Goal: Task Accomplishment & Management: Use online tool/utility

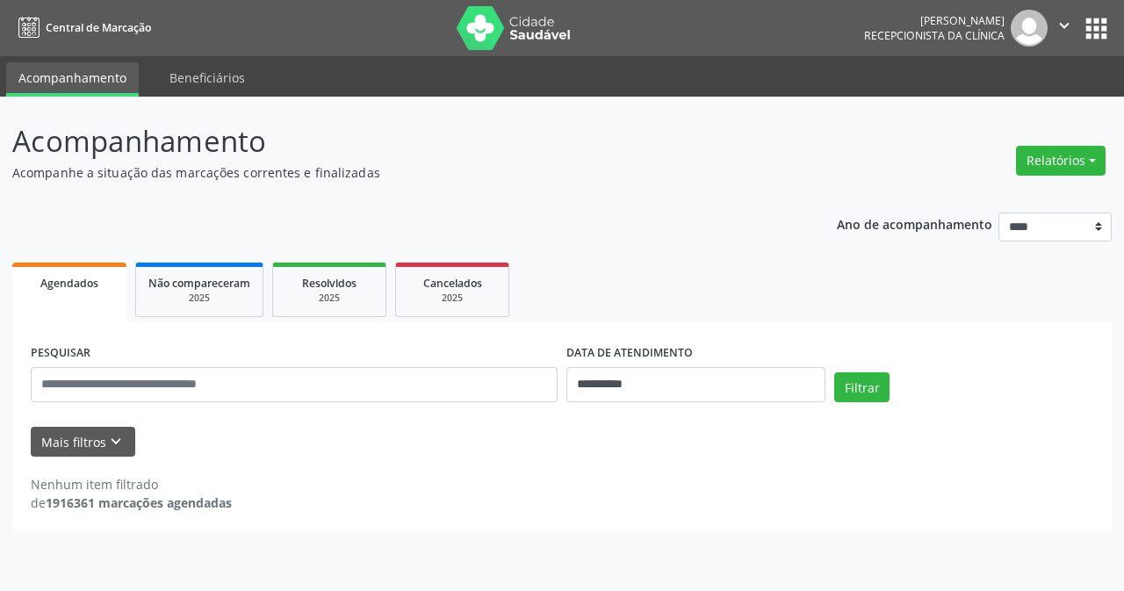
drag, startPoint x: 1056, startPoint y: 150, endPoint x: 967, endPoint y: 173, distance: 91.6
click at [1055, 150] on button "Relatórios" at bounding box center [1061, 161] width 90 height 30
click at [983, 204] on link "Agendamentos" at bounding box center [1011, 197] width 189 height 25
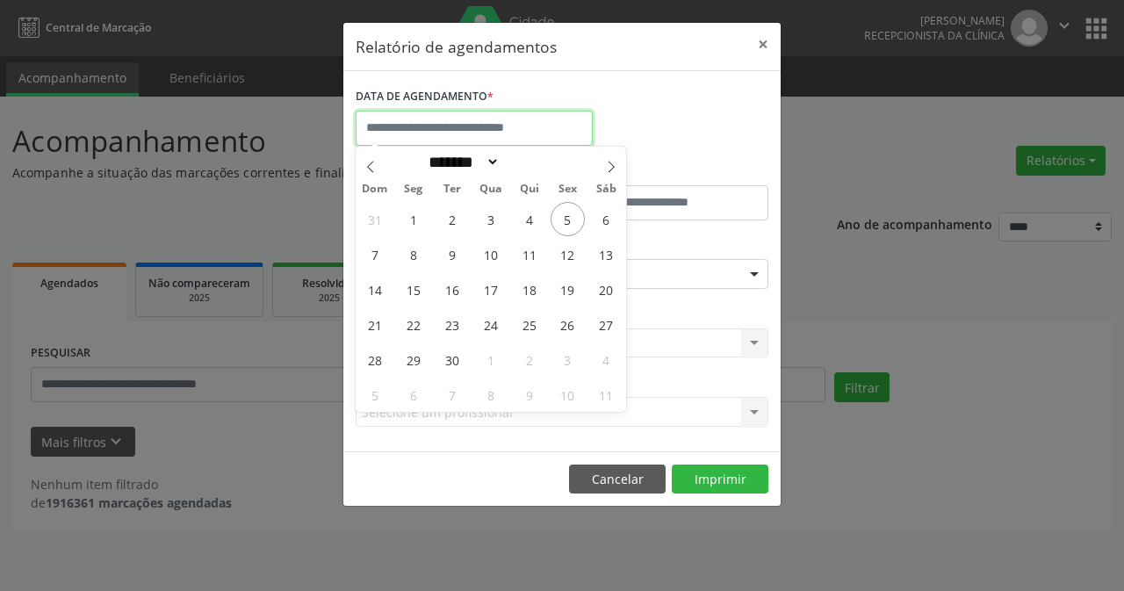
click at [505, 133] on input "text" at bounding box center [474, 128] width 237 height 35
click at [370, 168] on icon at bounding box center [370, 167] width 12 height 12
select select "*"
click at [537, 362] on span "28" at bounding box center [529, 359] width 34 height 34
type input "**********"
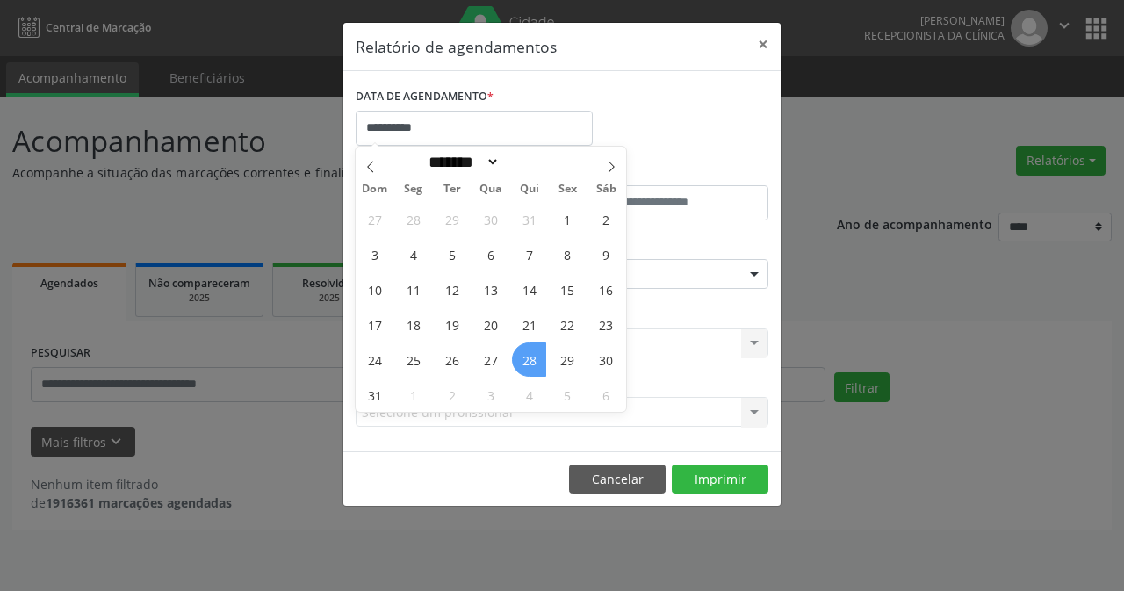
click at [523, 361] on span "28" at bounding box center [529, 359] width 34 height 34
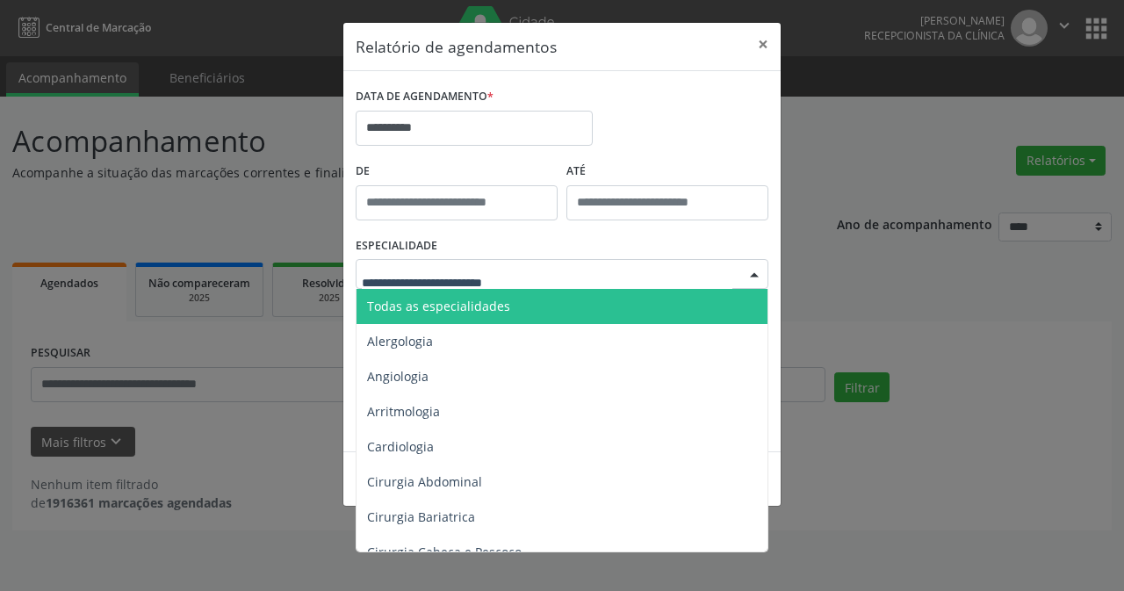
click at [755, 274] on div at bounding box center [754, 275] width 26 height 30
click at [489, 298] on span "Todas as especialidades" at bounding box center [438, 306] width 143 height 17
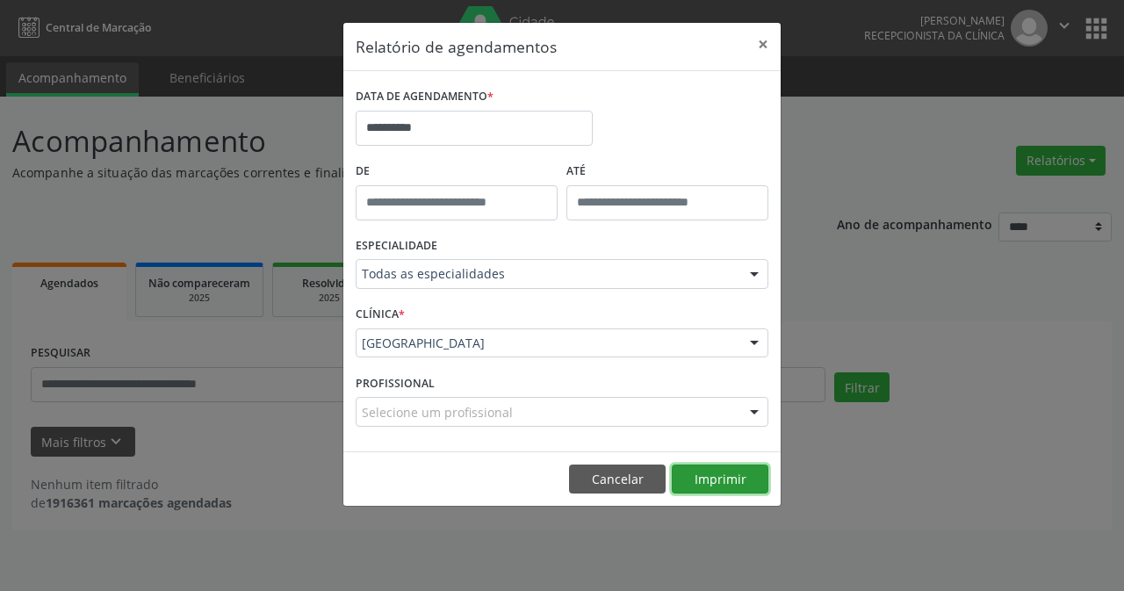
click at [732, 475] on button "Imprimir" at bounding box center [720, 479] width 97 height 30
